Goal: Navigation & Orientation: Find specific page/section

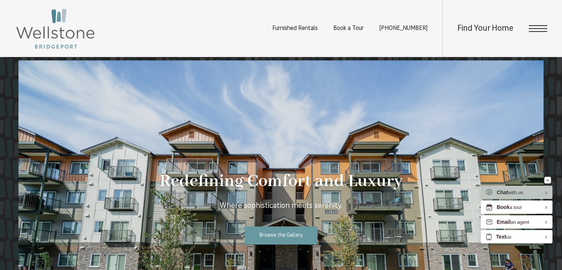
scroll to position [574, 0]
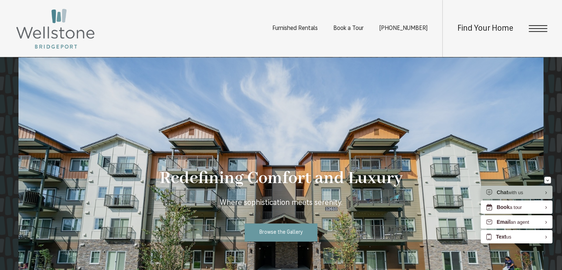
click at [541, 27] on span "Open Menu" at bounding box center [538, 28] width 18 height 7
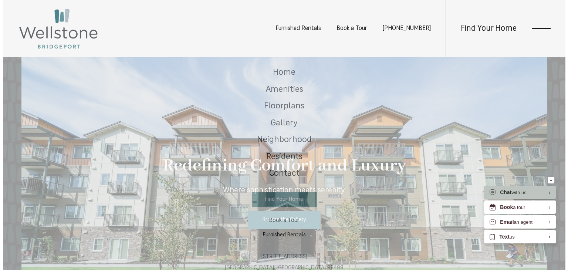
scroll to position [0, 0]
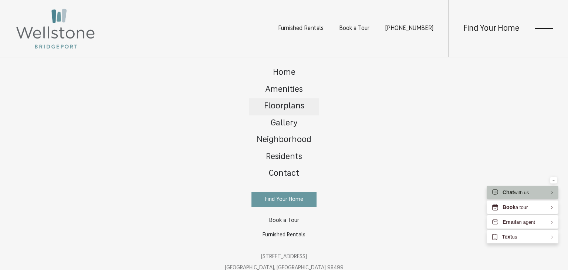
click at [279, 109] on span "Floorplans" at bounding box center [284, 106] width 40 height 9
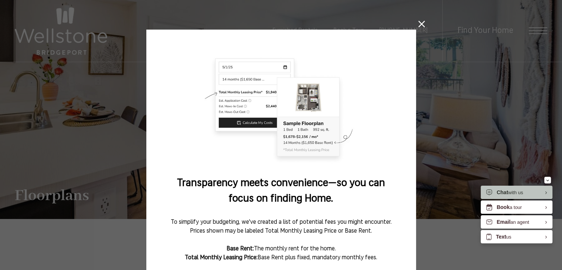
click at [418, 21] on icon at bounding box center [421, 24] width 7 height 7
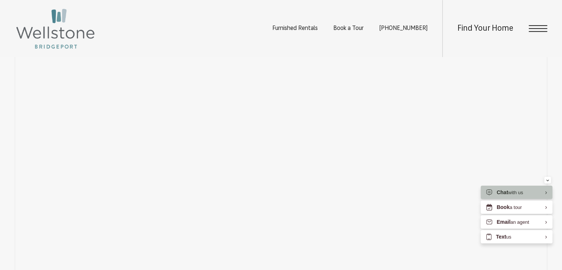
scroll to position [538, 0]
click at [549, 180] on button "Minimize" at bounding box center [548, 180] width 7 height 7
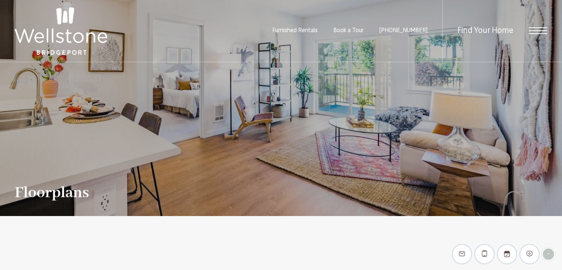
scroll to position [0, 0]
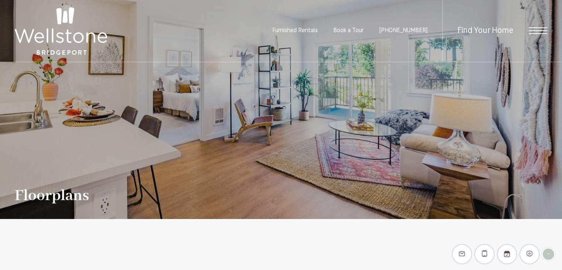
click at [307, 32] on span "Furnished Rentals" at bounding box center [294, 31] width 45 height 6
